Goal: Task Accomplishment & Management: Manage account settings

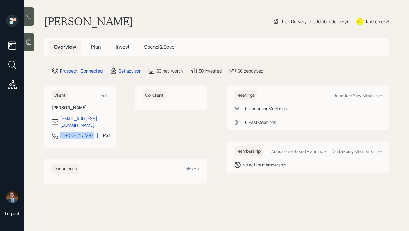
drag, startPoint x: 89, startPoint y: 132, endPoint x: 57, endPoint y: 131, distance: 32.8
click at [57, 132] on div "[PHONE_NUMBER] PST Currently 6:24 AM" at bounding box center [79, 137] width 57 height 11
copy div "[PHONE_NUMBER]"
click at [343, 96] on div "Schedule New Meeting +" at bounding box center [357, 95] width 49 height 6
select select "round-robin"
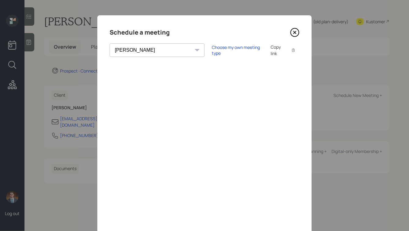
scroll to position [4, 0]
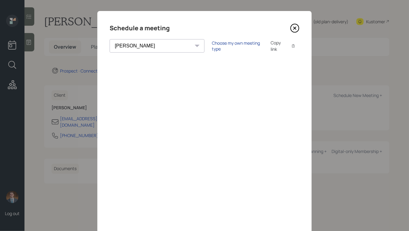
click at [212, 48] on div "Choose my own meeting type" at bounding box center [237, 46] width 51 height 12
